Goal: Task Accomplishment & Management: Manage account settings

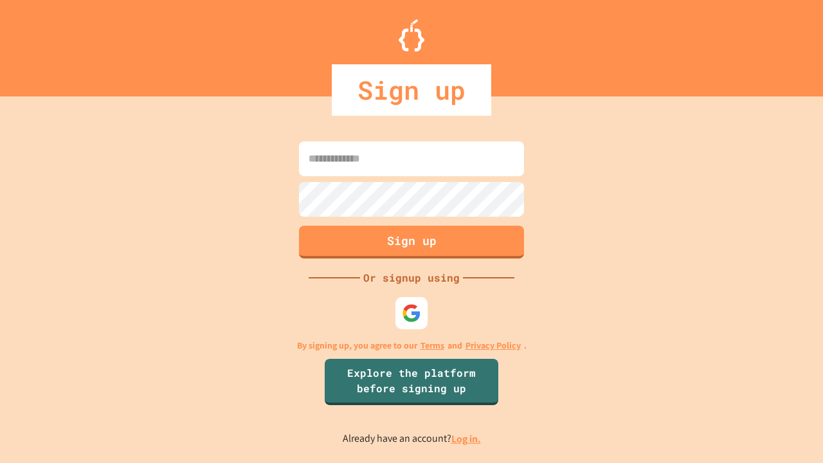
click at [467, 439] on link "Log in." at bounding box center [467, 439] width 30 height 14
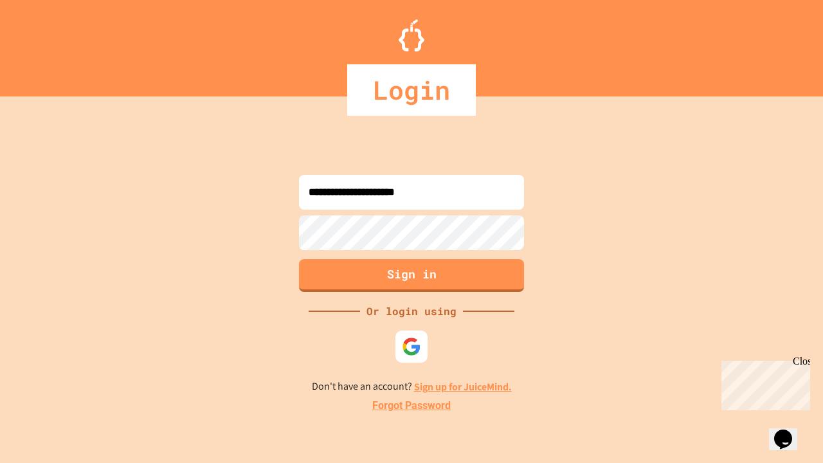
type input "**********"
